Goal: Task Accomplishment & Management: Manage account settings

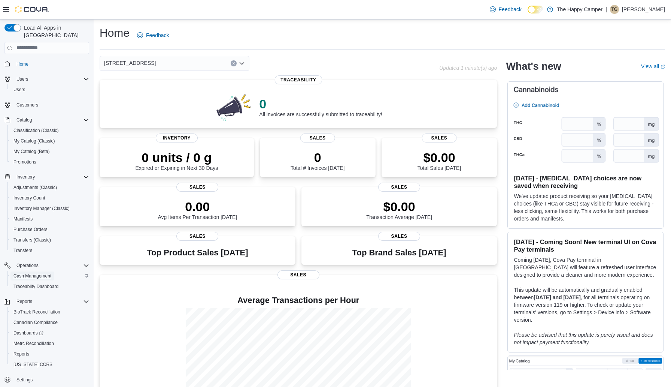
click at [34, 271] on span "Cash Management" at bounding box center [32, 275] width 38 height 9
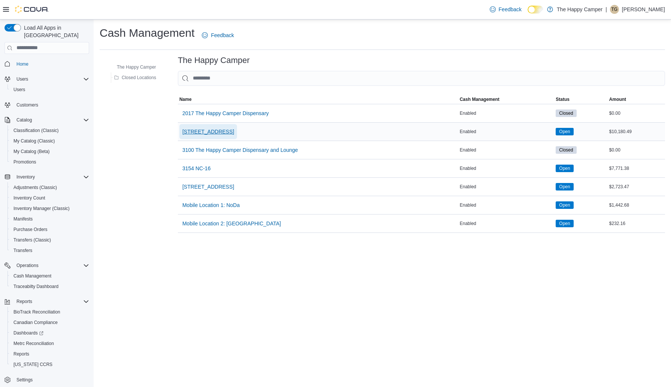
click at [202, 128] on span "[STREET_ADDRESS]" at bounding box center [208, 131] width 52 height 7
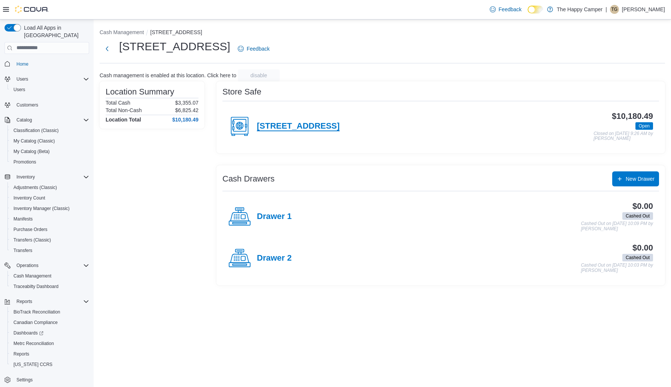
click at [301, 127] on h4 "2918 North Davidson St" at bounding box center [298, 126] width 83 height 10
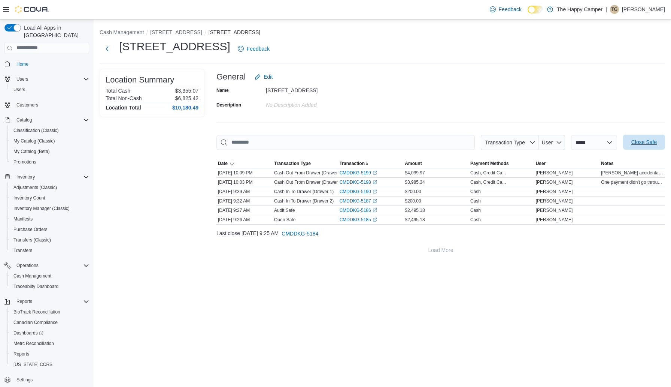
click at [646, 144] on span "Close Safe" at bounding box center [644, 141] width 25 height 7
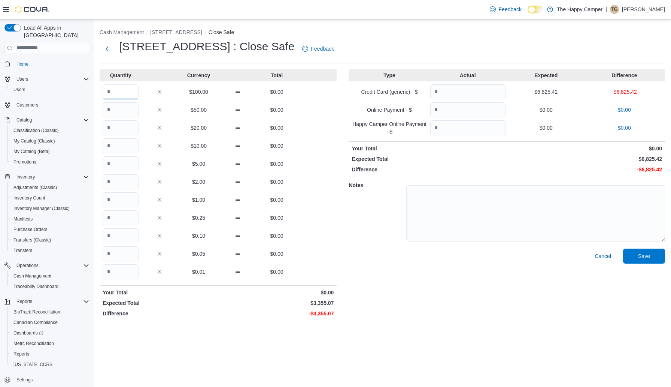
click at [116, 90] on input "Quantity" at bounding box center [121, 91] width 36 height 15
type input "**"
click at [119, 197] on input "Quantity" at bounding box center [121, 199] width 36 height 15
type input "**"
click at [125, 280] on div "Quantity Currency Total ** $100.00 $3,300.00 $50.00 $0.00 $20.00 $0.00 $10.00 $…" at bounding box center [218, 194] width 237 height 251
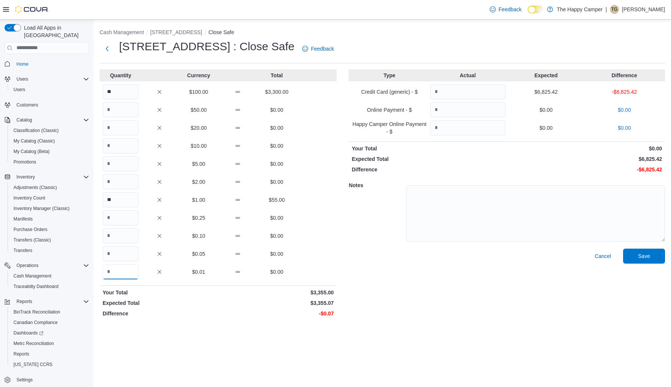
click at [126, 274] on input "Quantity" at bounding box center [121, 271] width 36 height 15
type input "**"
click at [462, 91] on input "Quantity" at bounding box center [467, 91] width 75 height 15
type input "*******"
click at [659, 263] on div "Cancel Save" at bounding box center [507, 284] width 317 height 72
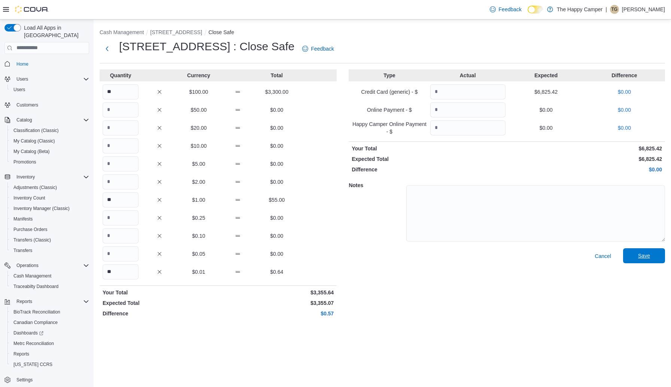
click at [643, 251] on span "Save" at bounding box center [644, 255] width 33 height 15
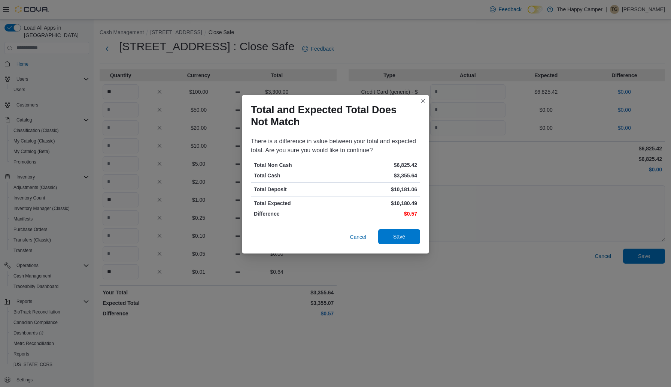
click at [406, 238] on span "Save" at bounding box center [399, 236] width 33 height 15
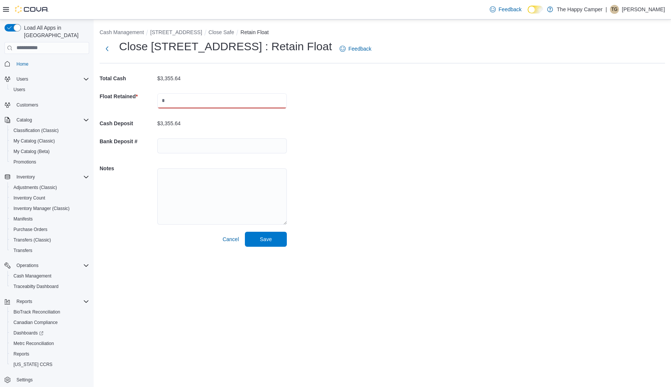
click at [211, 101] on input "text" at bounding box center [222, 100] width 130 height 15
type input "*******"
click at [264, 238] on span "Save" at bounding box center [266, 238] width 12 height 7
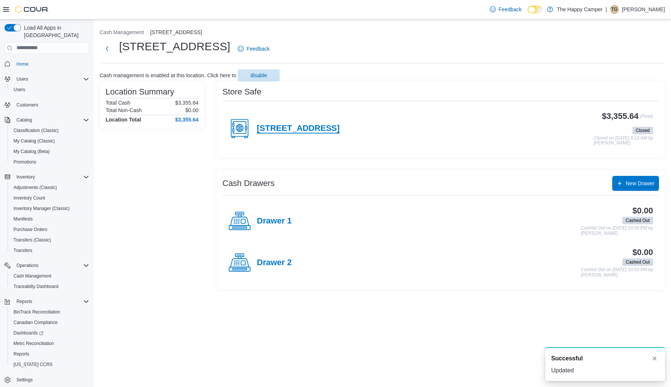
click at [307, 130] on h4 "2918 North Davidson St" at bounding box center [298, 129] width 83 height 10
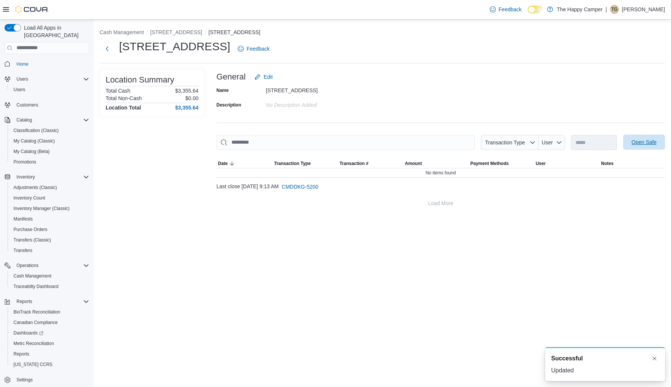
click at [652, 143] on span "Open Safe" at bounding box center [644, 141] width 25 height 7
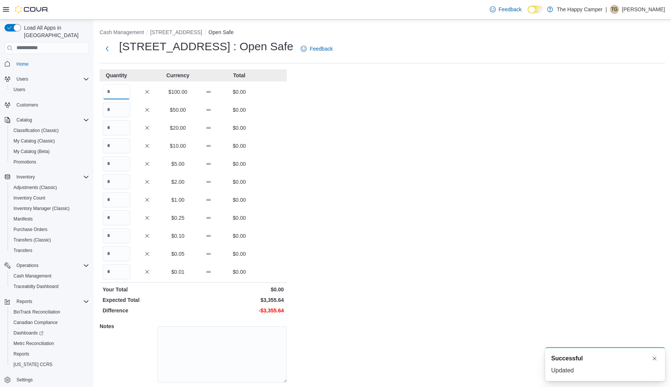
click at [121, 91] on input "Quantity" at bounding box center [117, 91] width 28 height 15
type input "**"
click at [118, 206] on input "Quantity" at bounding box center [117, 199] width 28 height 15
type input "**"
click at [114, 271] on input "Quantity" at bounding box center [117, 271] width 28 height 15
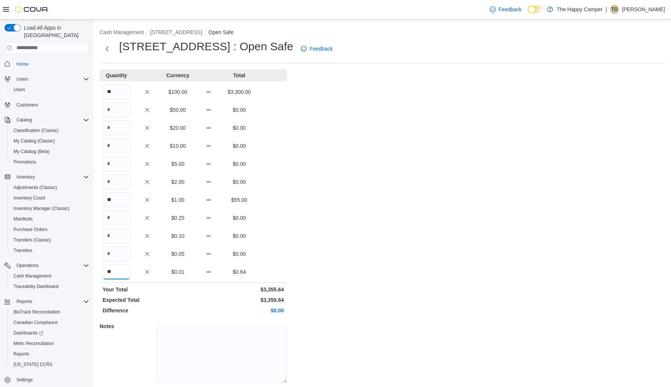
scroll to position [23, 0]
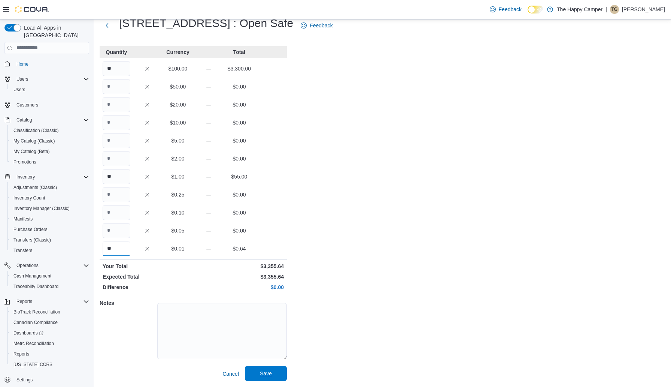
type input "**"
click at [259, 369] on span "Save" at bounding box center [266, 373] width 33 height 15
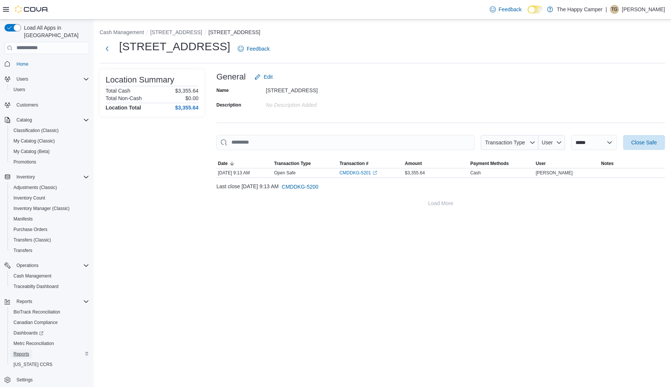
click at [27, 351] on span "Reports" at bounding box center [21, 354] width 16 height 6
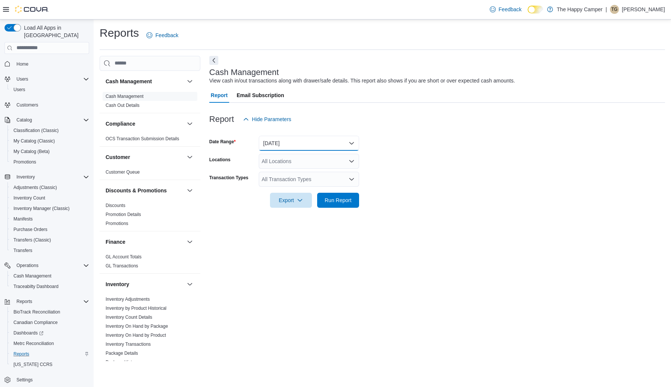
click at [299, 138] on button "Today" at bounding box center [309, 143] width 100 height 15
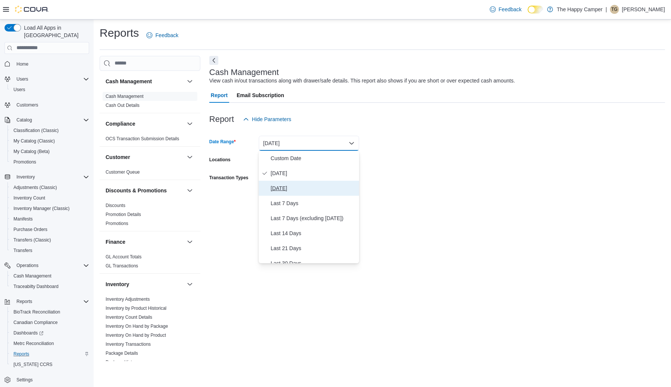
click at [287, 187] on span "Yesterday" at bounding box center [313, 188] width 85 height 9
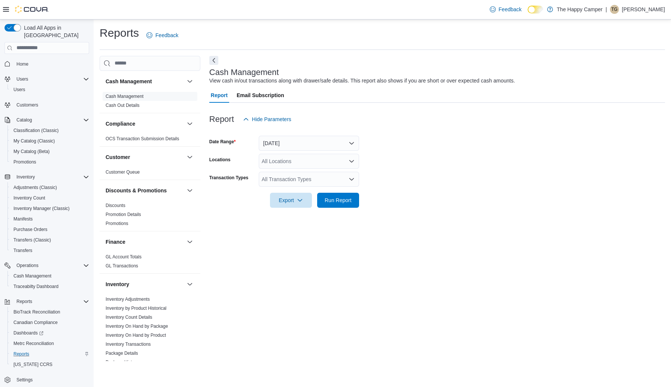
click at [410, 150] on form "Date Range Yesterday Locations All Locations Transaction Types All Transaction …" at bounding box center [437, 167] width 456 height 81
click at [355, 160] on div "All Locations" at bounding box center [309, 161] width 100 height 15
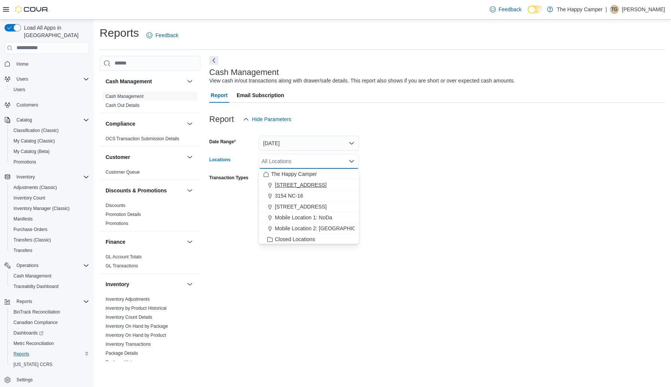
click at [337, 182] on div "2918 North Davidson St" at bounding box center [308, 184] width 91 height 7
click at [402, 171] on form "Date Range Yesterday Locations 2918 North Davidson St Combo box. Selected. 2918…" at bounding box center [437, 167] width 456 height 81
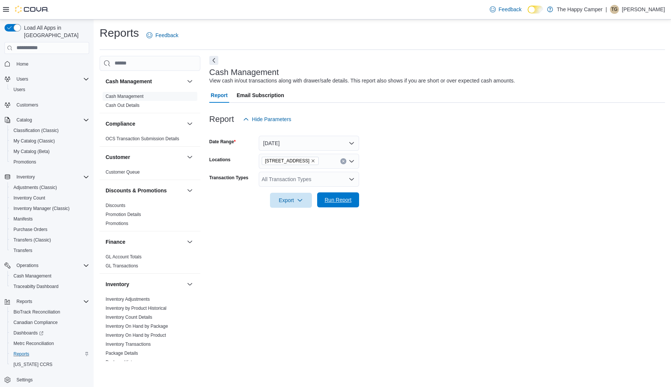
click at [344, 201] on span "Run Report" at bounding box center [338, 199] width 27 height 7
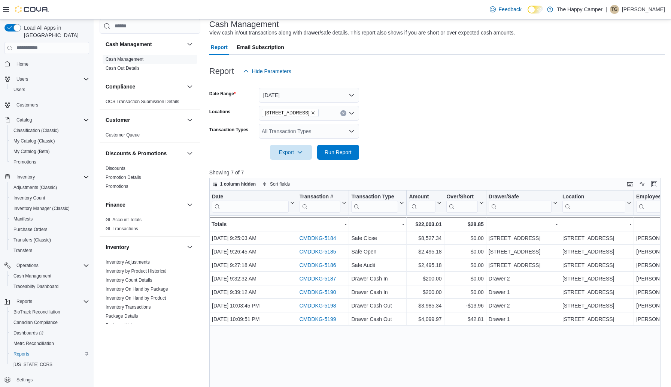
scroll to position [54, 0]
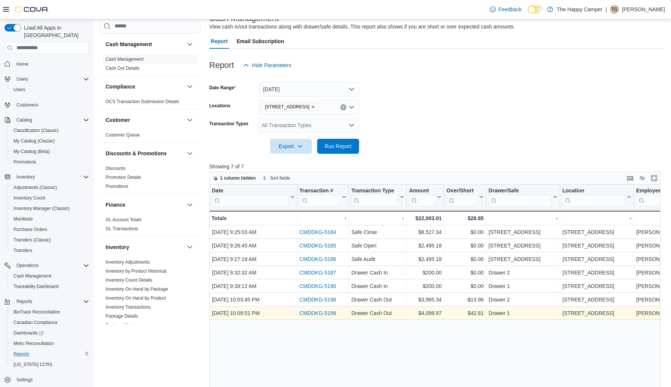
click at [324, 313] on link "CMDDKG-5199" at bounding box center [317, 313] width 37 height 6
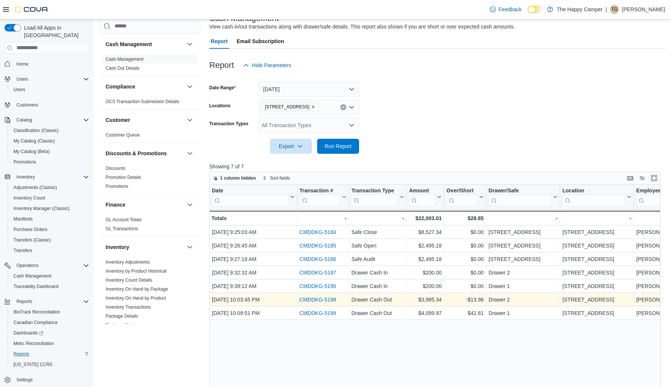
click at [327, 301] on link "CMDDKG-5198" at bounding box center [317, 299] width 37 height 6
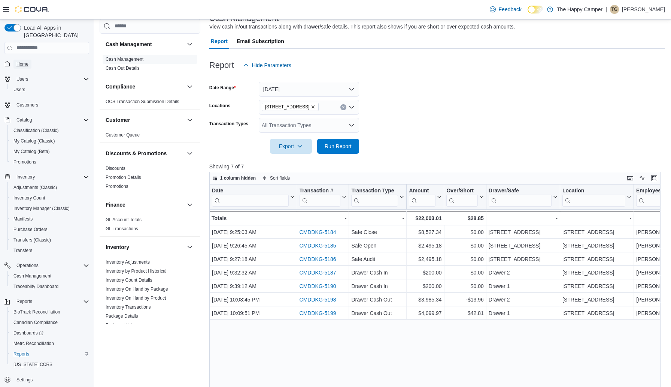
click at [22, 61] on span "Home" at bounding box center [22, 64] width 12 height 6
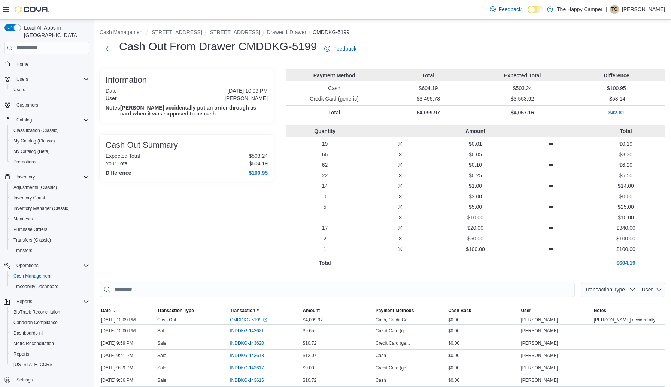
click at [249, 171] on h4 "$100.95" at bounding box center [258, 173] width 19 height 6
copy h4 "100.95"
drag, startPoint x: 121, startPoint y: 108, endPoint x: 206, endPoint y: 115, distance: 85.0
click at [206, 115] on h4 "Xander accidentally put an order through as card when it was supposed to be cash" at bounding box center [194, 111] width 148 height 12
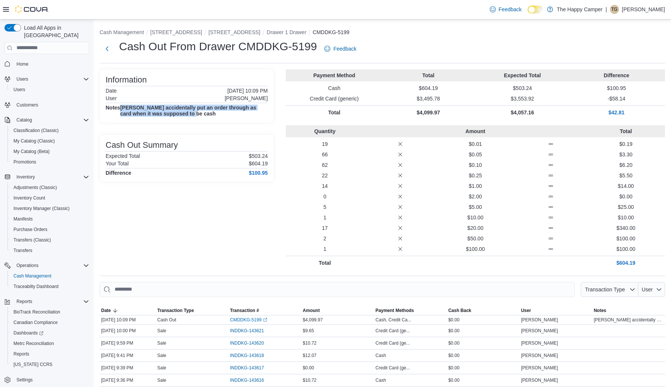
copy h4 "Xander accidentally put an order through as card when it was supposed to be cash"
click at [191, 212] on div "Information Date September 10, 2025 10:09 PM User Christopher Dennis Notes Xand…" at bounding box center [187, 169] width 174 height 200
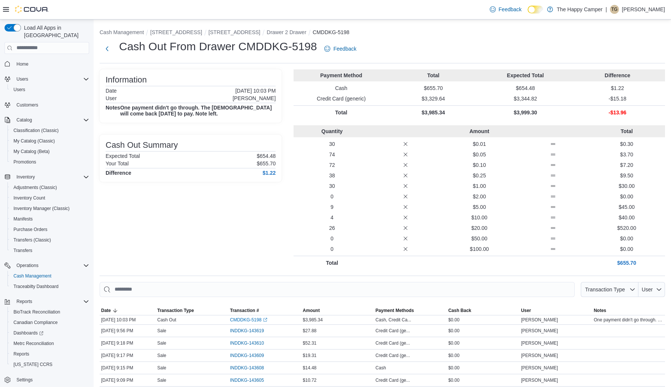
click at [257, 155] on p "$654.48" at bounding box center [266, 156] width 19 height 6
copy p "654.48"
